Goal: Find specific page/section: Find specific page/section

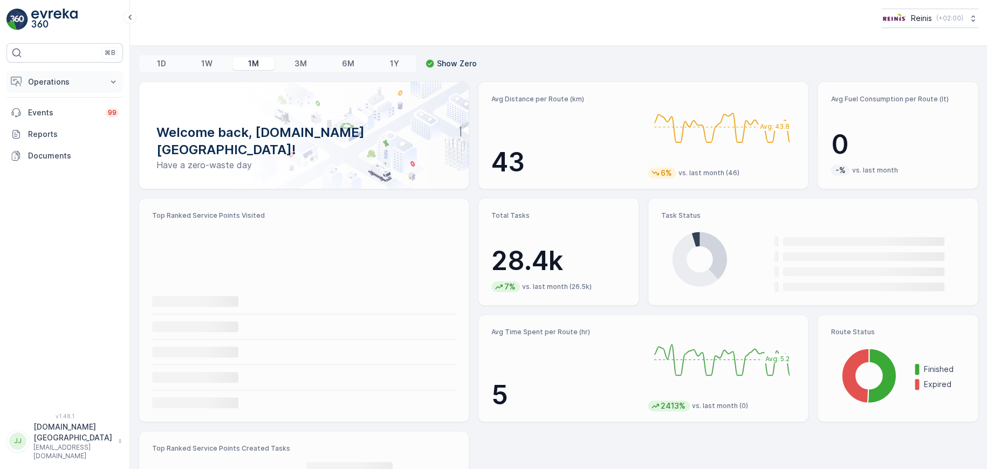
click at [56, 79] on p "Operations" at bounding box center [64, 82] width 73 height 11
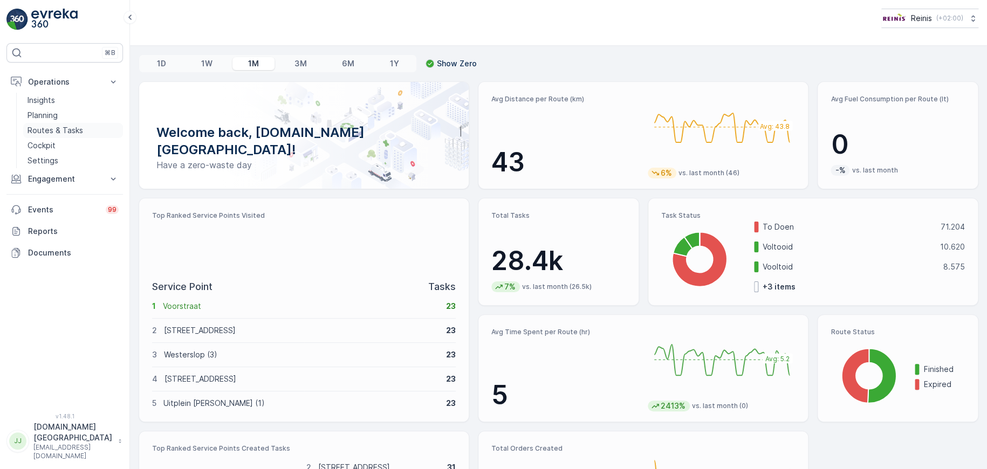
click at [50, 127] on p "Routes & Tasks" at bounding box center [55, 130] width 56 height 11
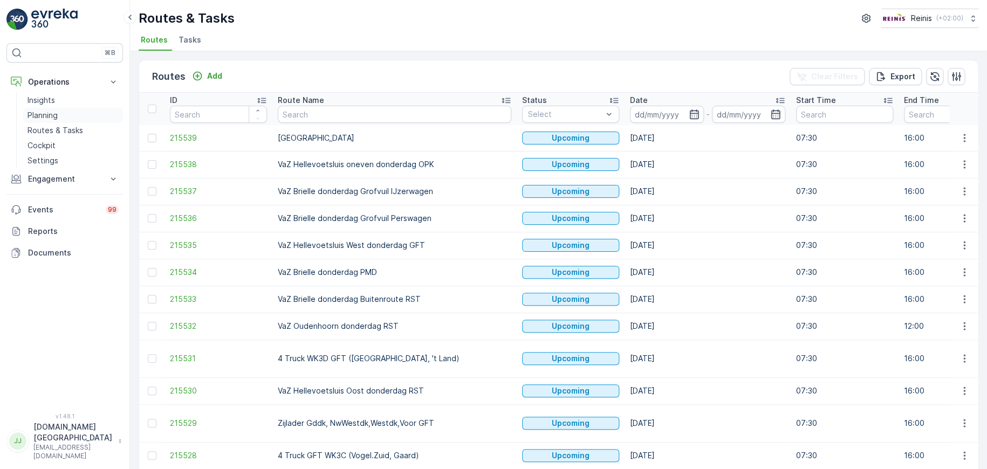
click at [43, 116] on p "Planning" at bounding box center [42, 115] width 30 height 11
